Goal: Information Seeking & Learning: Learn about a topic

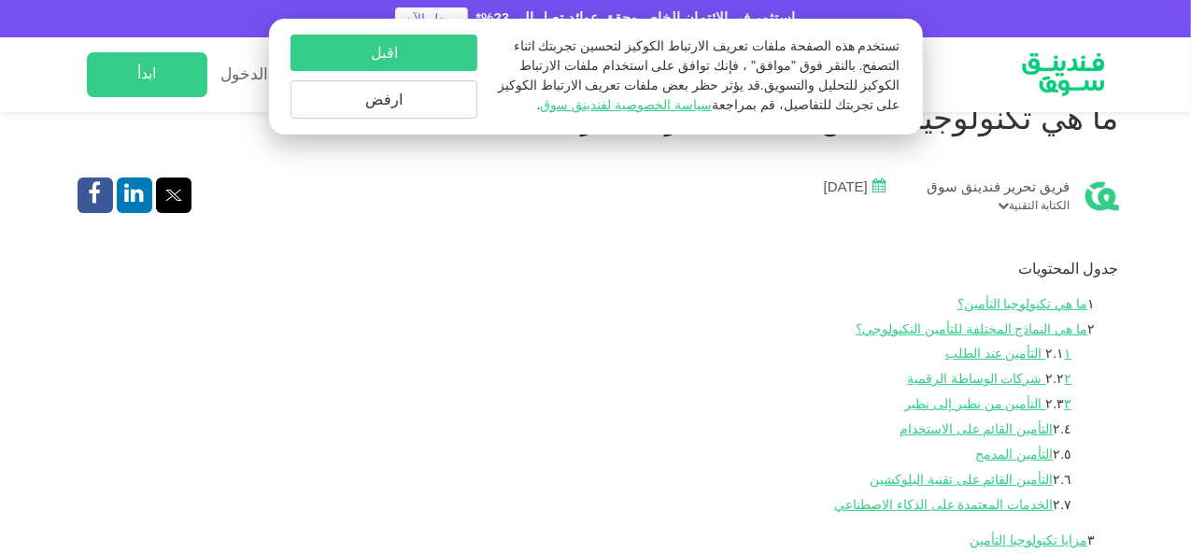
scroll to position [485, 0]
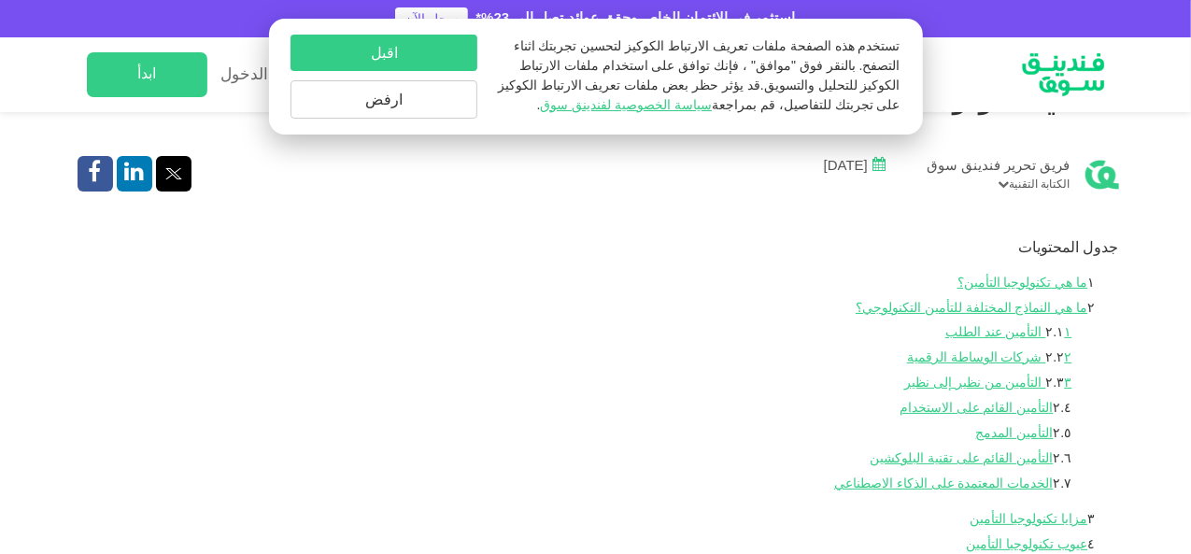
click at [455, 47] on button "اقبل" at bounding box center [384, 53] width 187 height 36
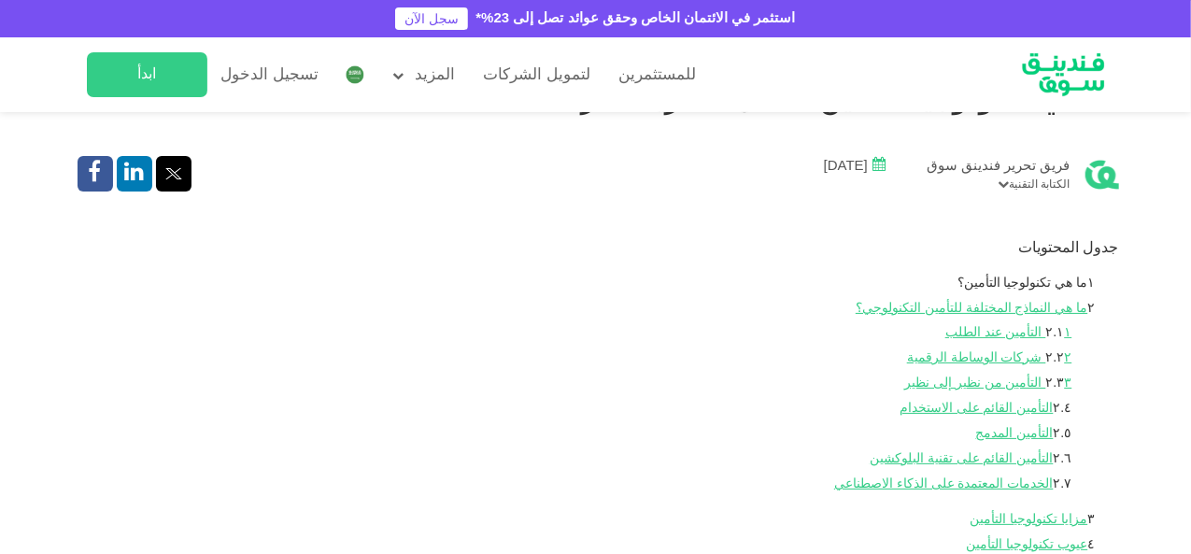
click at [966, 285] on link "ما هي تكنولوجيا التأمين؟" at bounding box center [1023, 283] width 131 height 13
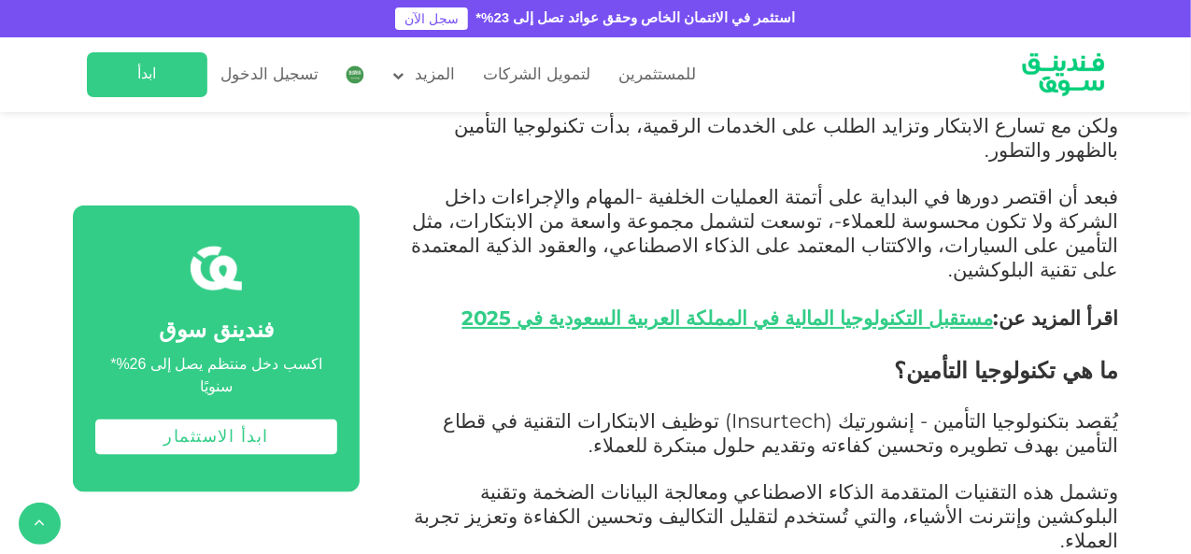
scroll to position [1144, 0]
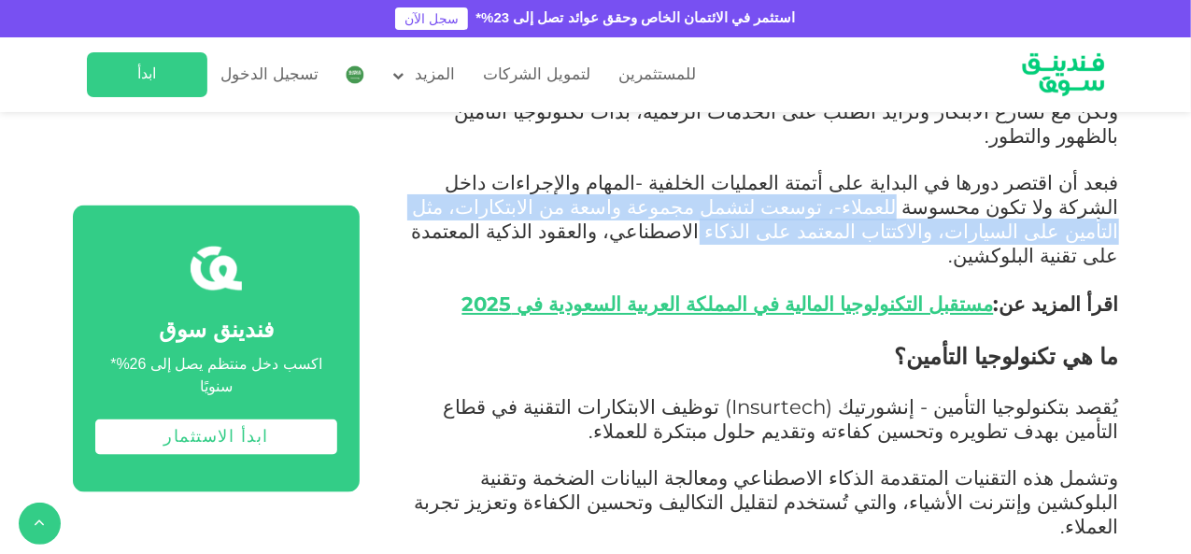
drag, startPoint x: 1190, startPoint y: 152, endPoint x: 1190, endPoint y: 175, distance: 22.4
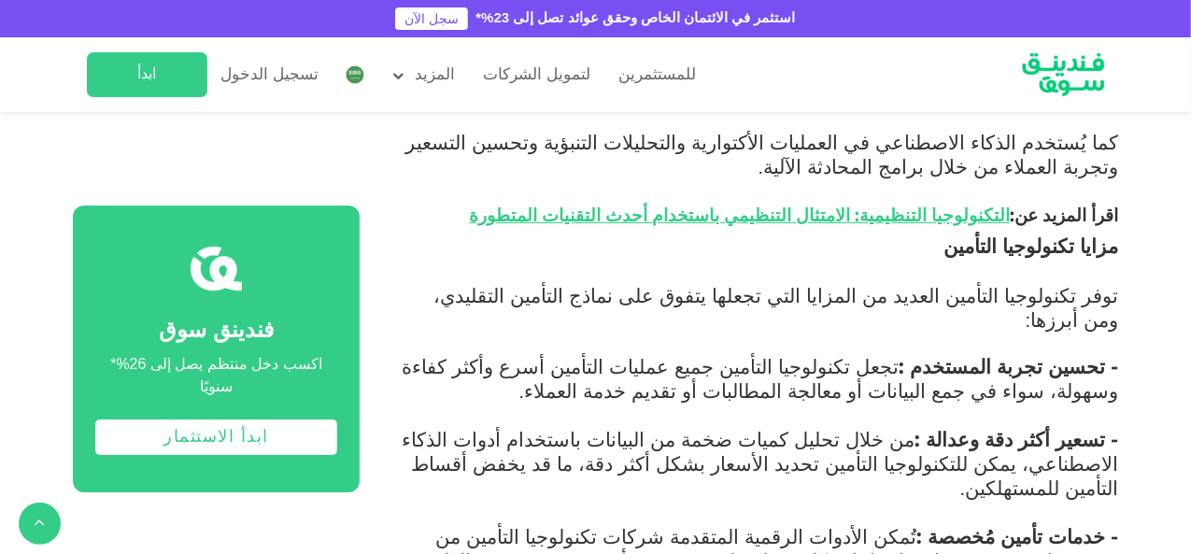
scroll to position [3014, 0]
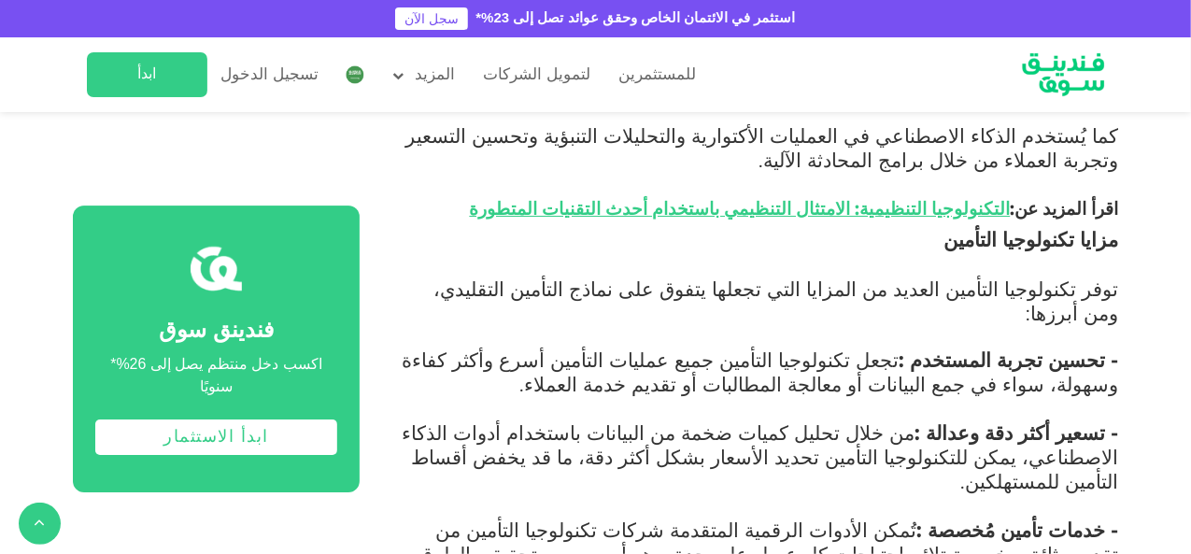
drag, startPoint x: 1116, startPoint y: 281, endPoint x: 983, endPoint y: 504, distance: 259.0
copy div "عيوب تكنولوجيا التأمين رغم مزاياه، تواجه تكنولوجيا التأمين بعض التحديات باعتبار…"
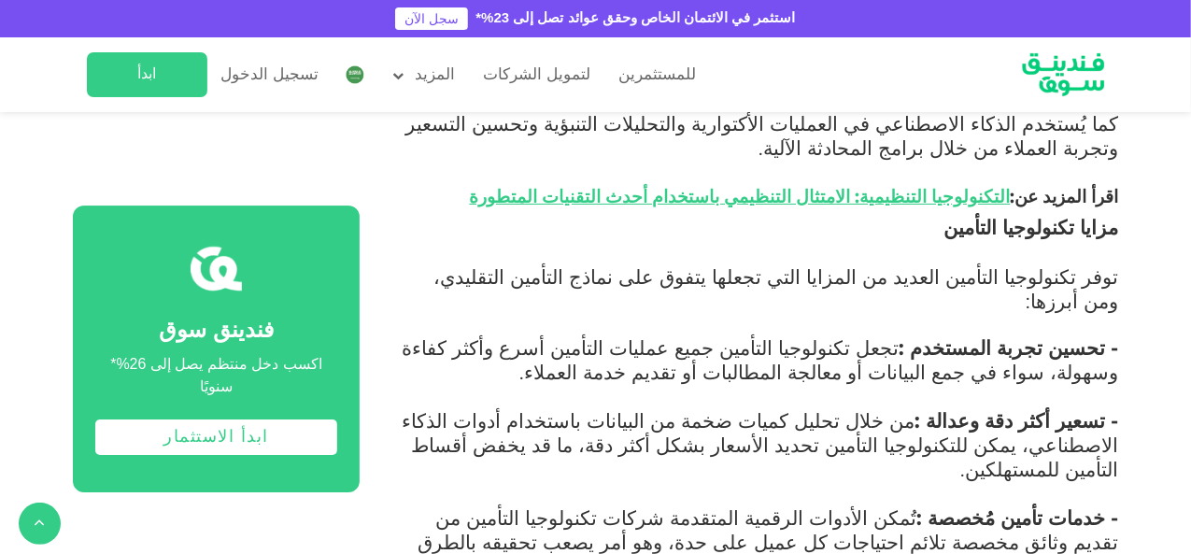
scroll to position [3020, 0]
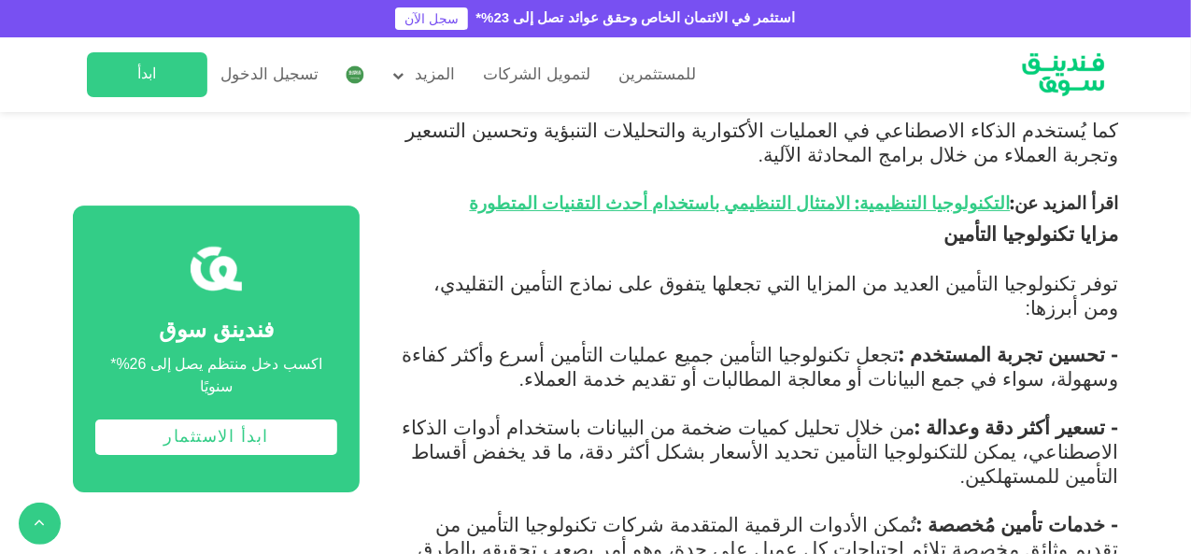
scroll to position [485, 0]
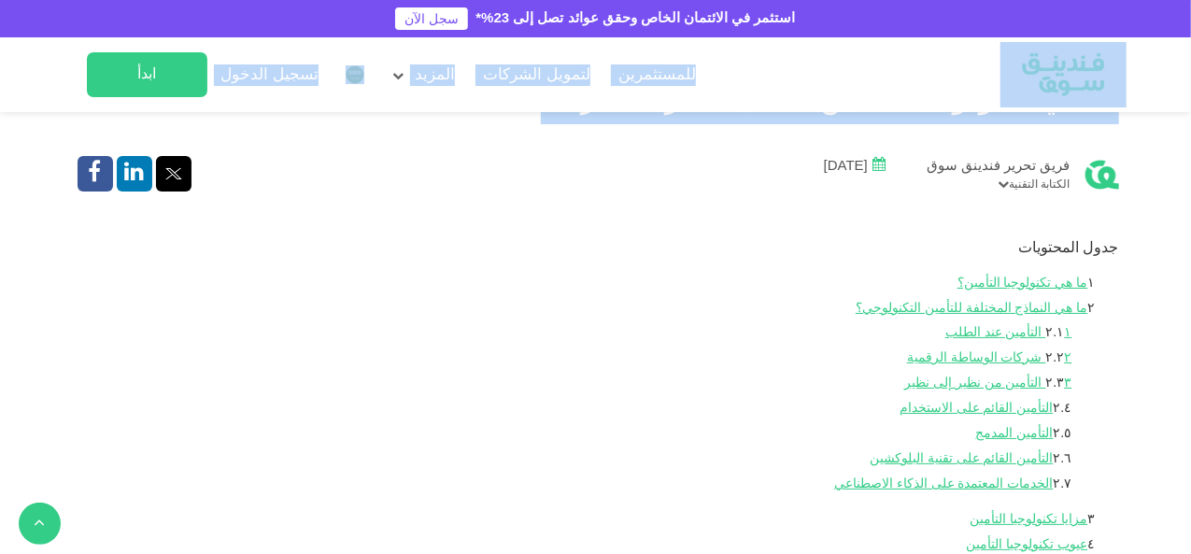
drag, startPoint x: 1190, startPoint y: 88, endPoint x: 1193, endPoint y: 139, distance: 51.5
